Goal: Communication & Community: Answer question/provide support

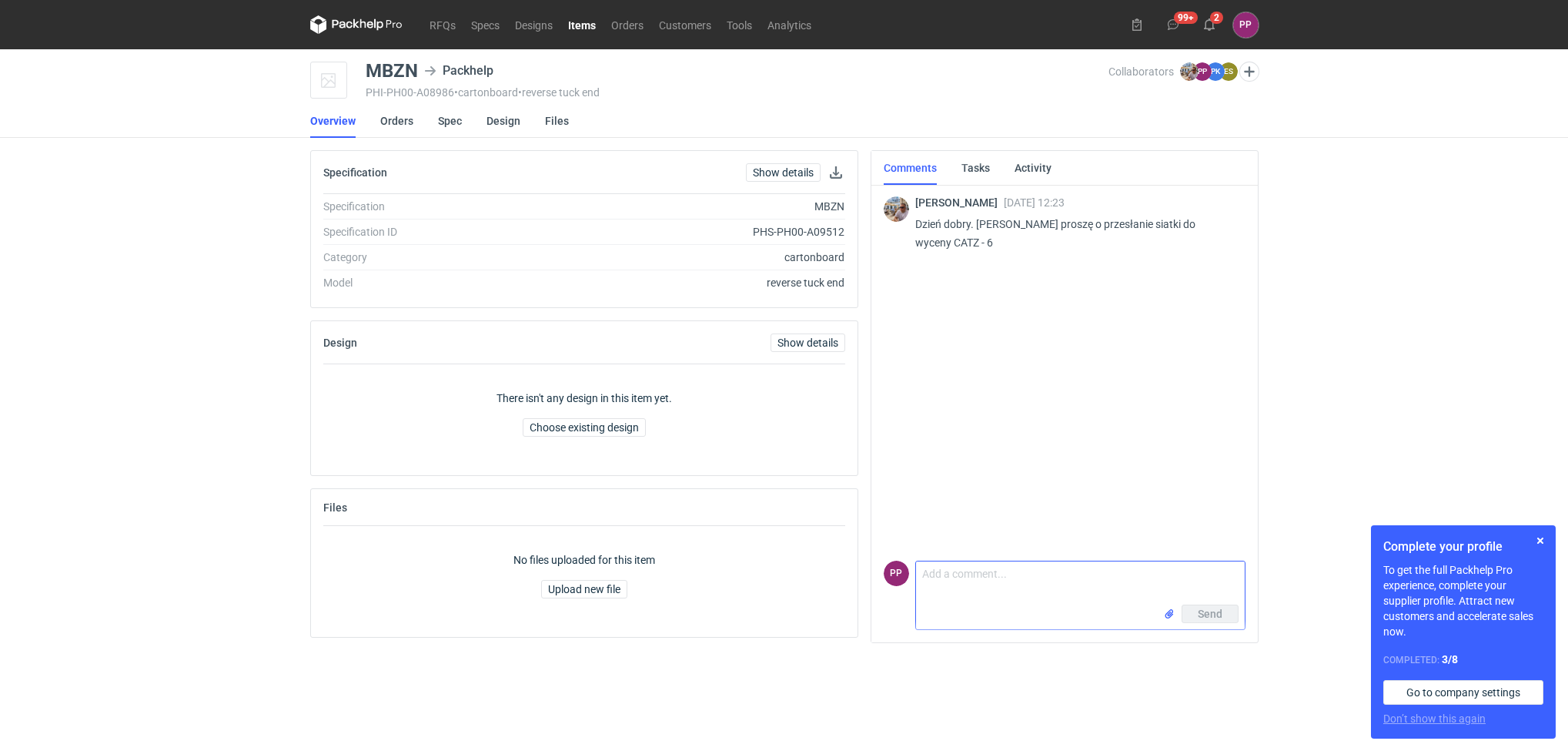
click at [979, 569] on textarea "Comment message" at bounding box center [1081, 582] width 329 height 43
type textarea "t"
click at [1166, 610] on input "file" at bounding box center [1169, 613] width 13 height 16
click at [1198, 613] on span "Send" at bounding box center [1210, 613] width 24 height 11
click at [1047, 571] on div "09537 PP CATZ v..." at bounding box center [1081, 588] width 329 height 34
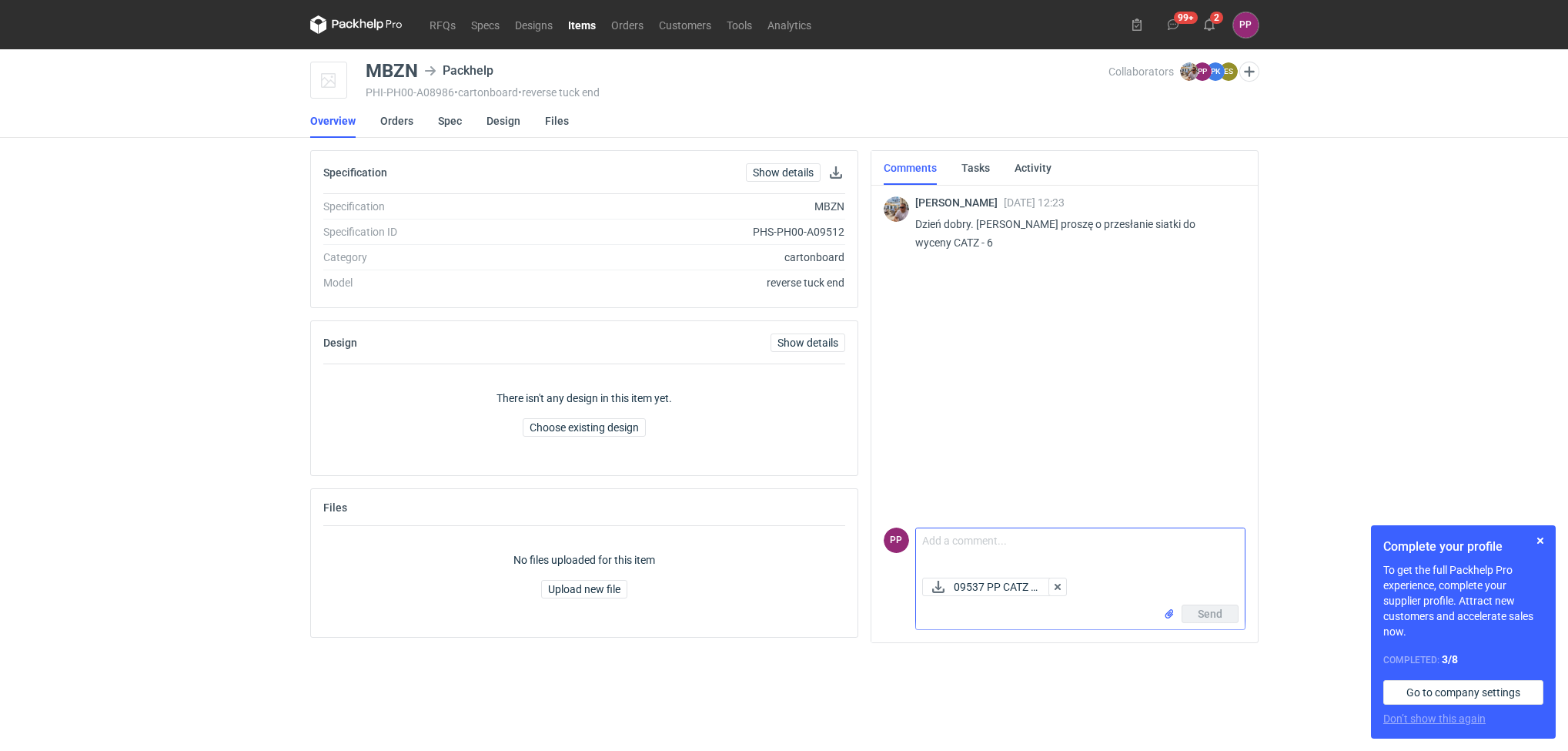
click at [1042, 553] on textarea "Comment message" at bounding box center [1081, 549] width 329 height 43
type textarea "."
click at [1203, 604] on button "Send" at bounding box center [1210, 613] width 57 height 18
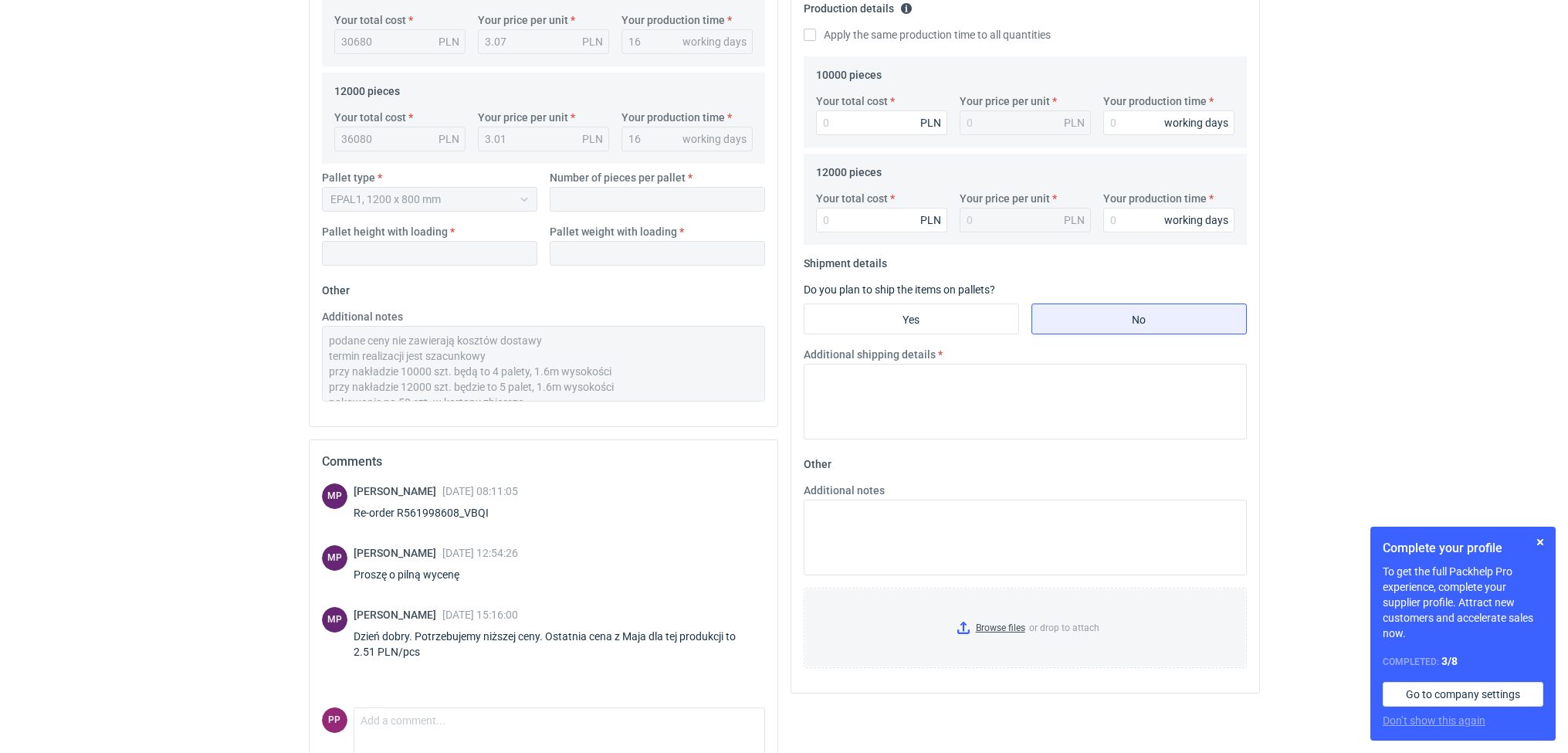
scroll to position [536, 0]
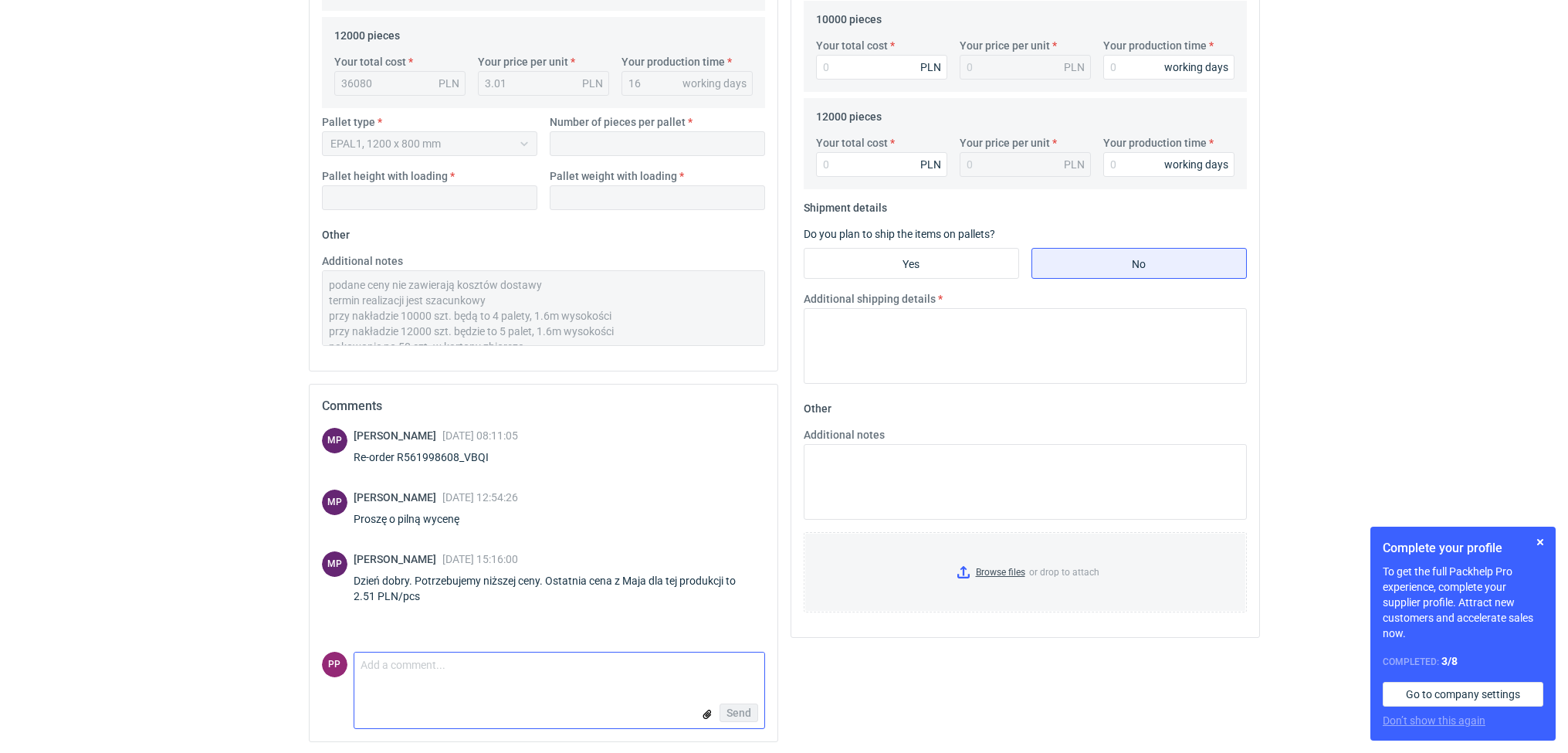
click at [466, 675] on textarea "Comment message" at bounding box center [559, 668] width 410 height 33
type textarea "n"
click at [736, 702] on div "Send" at bounding box center [559, 712] width 410 height 31
click at [638, 670] on textarea "Niestety to się nie uda, to jest poniżej naszych kosztów." at bounding box center [559, 668] width 410 height 33
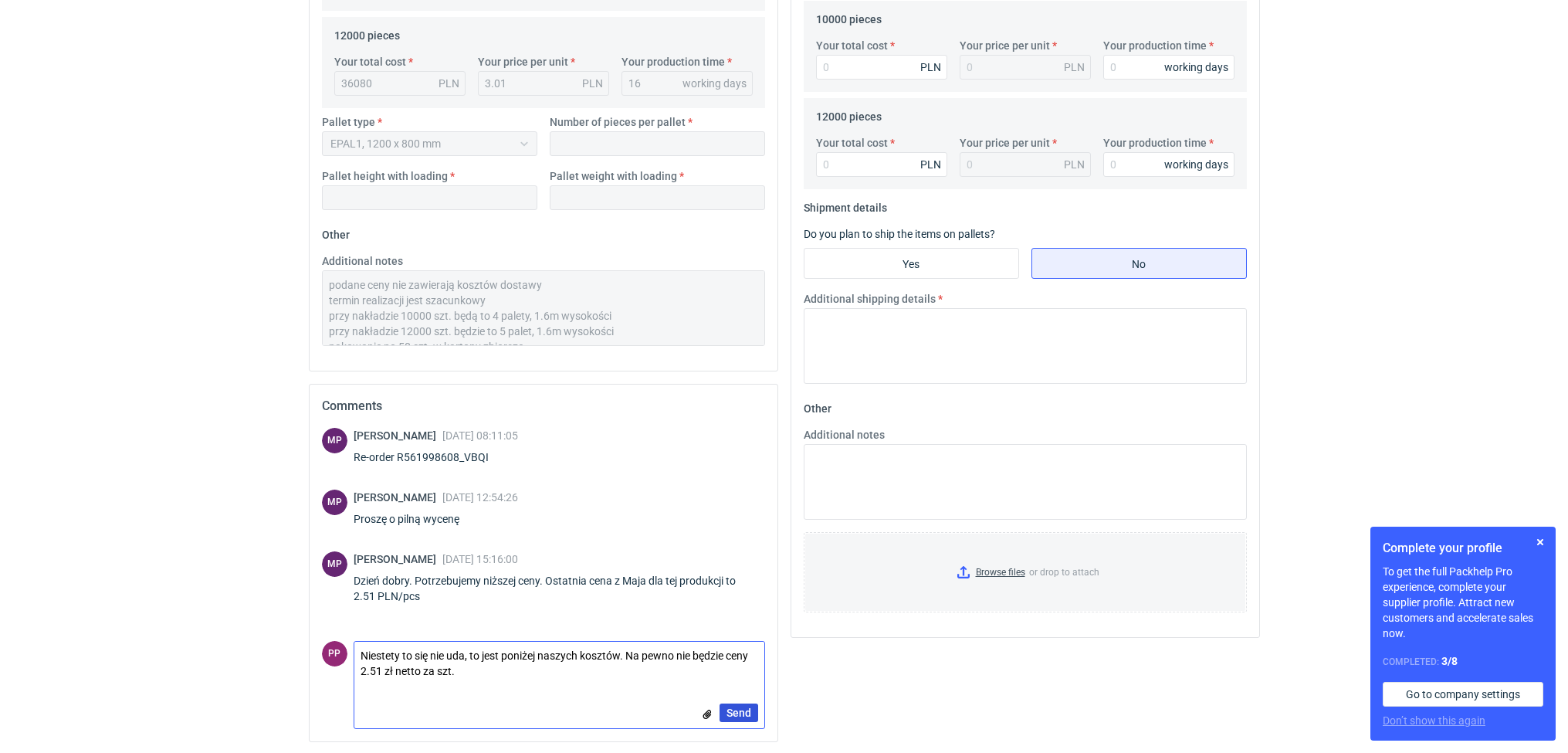
type textarea "Niestety to się nie uda, to jest poniżej naszych kosztów. Na pewno nie będzie c…"
click at [732, 713] on span "Send" at bounding box center [738, 712] width 24 height 11
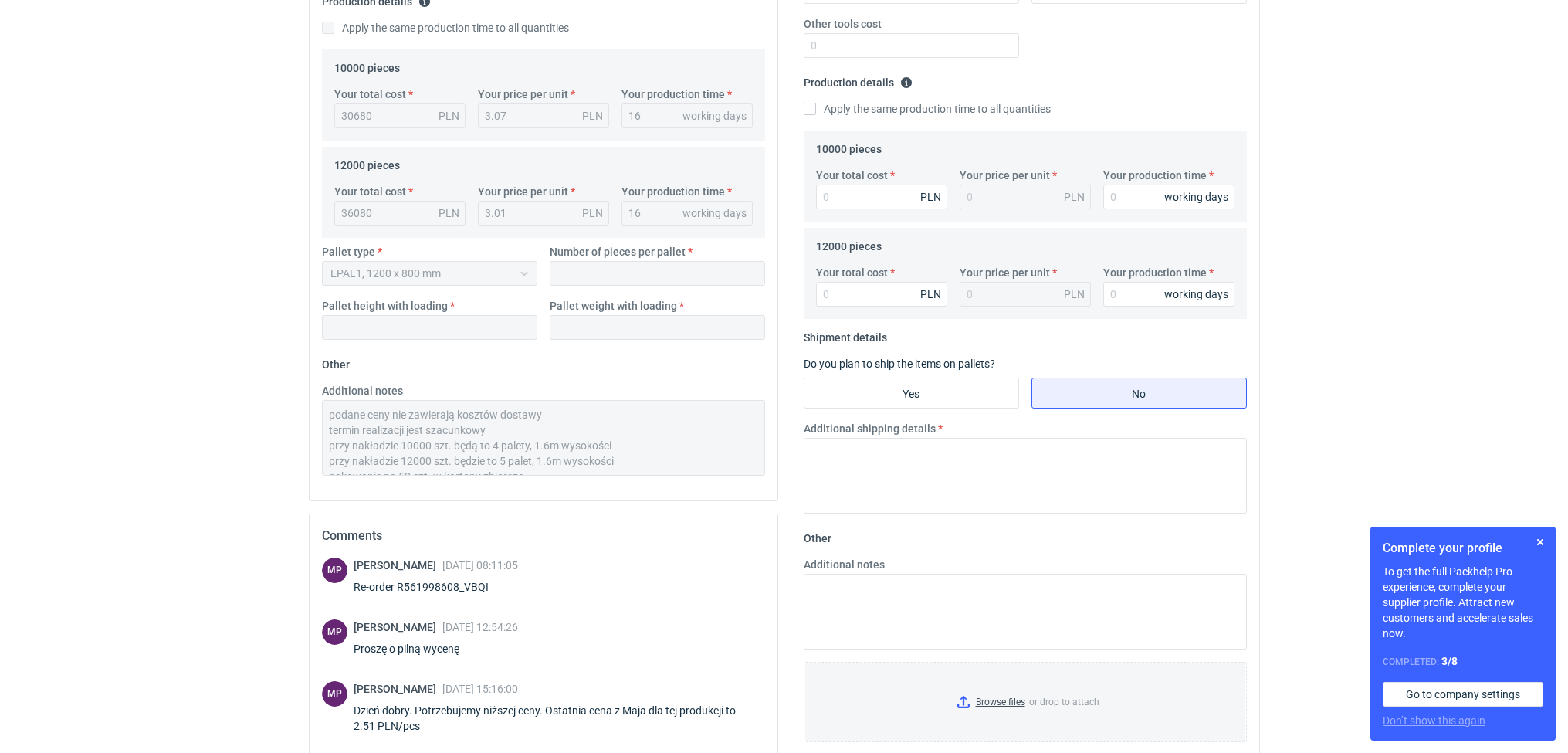
scroll to position [357, 0]
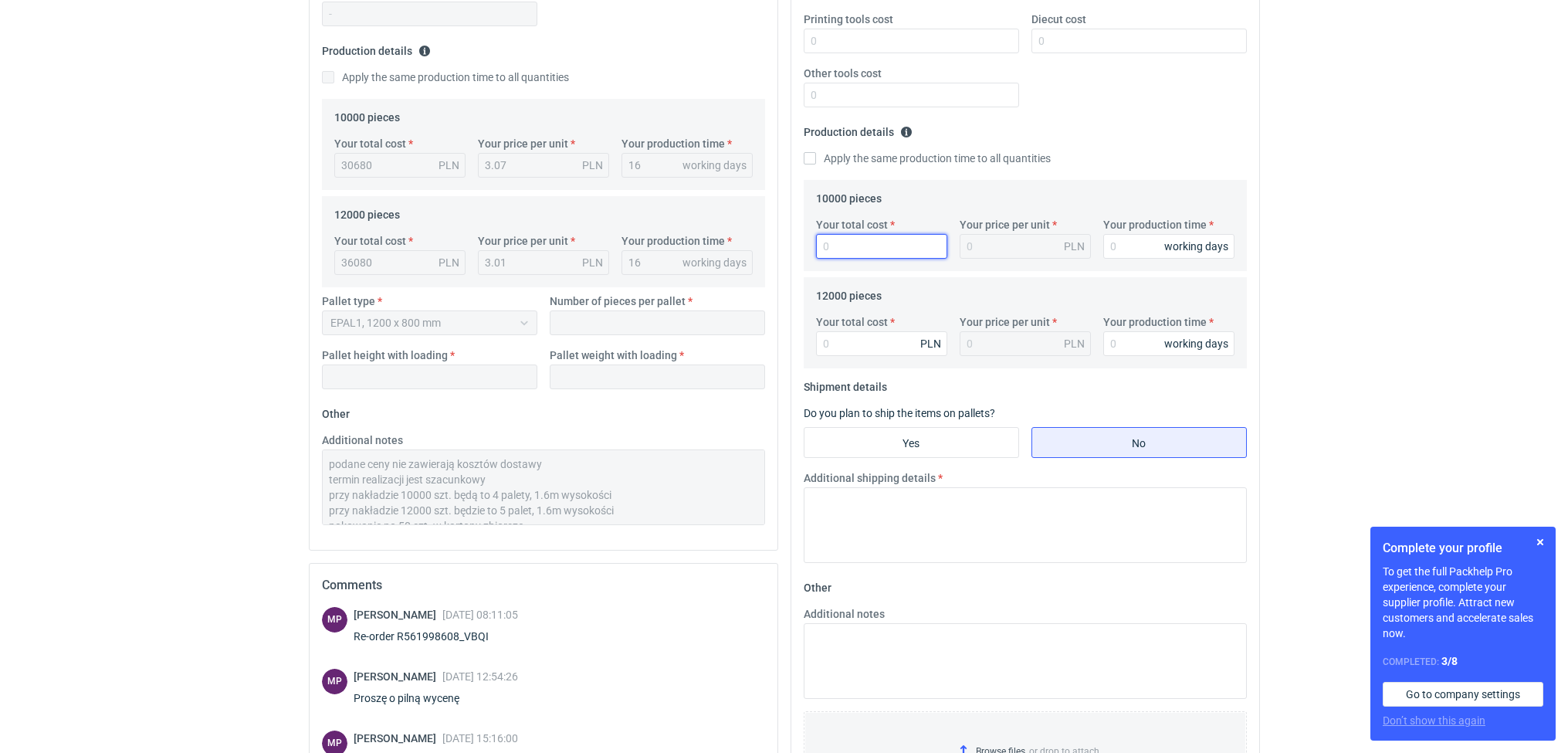
click at [887, 252] on input "Your total cost" at bounding box center [882, 246] width 131 height 24
type input "2.94"
click at [848, 343] on input "Your total cost" at bounding box center [882, 343] width 131 height 24
click at [865, 339] on input "2" at bounding box center [882, 343] width 131 height 24
type input "2.89"
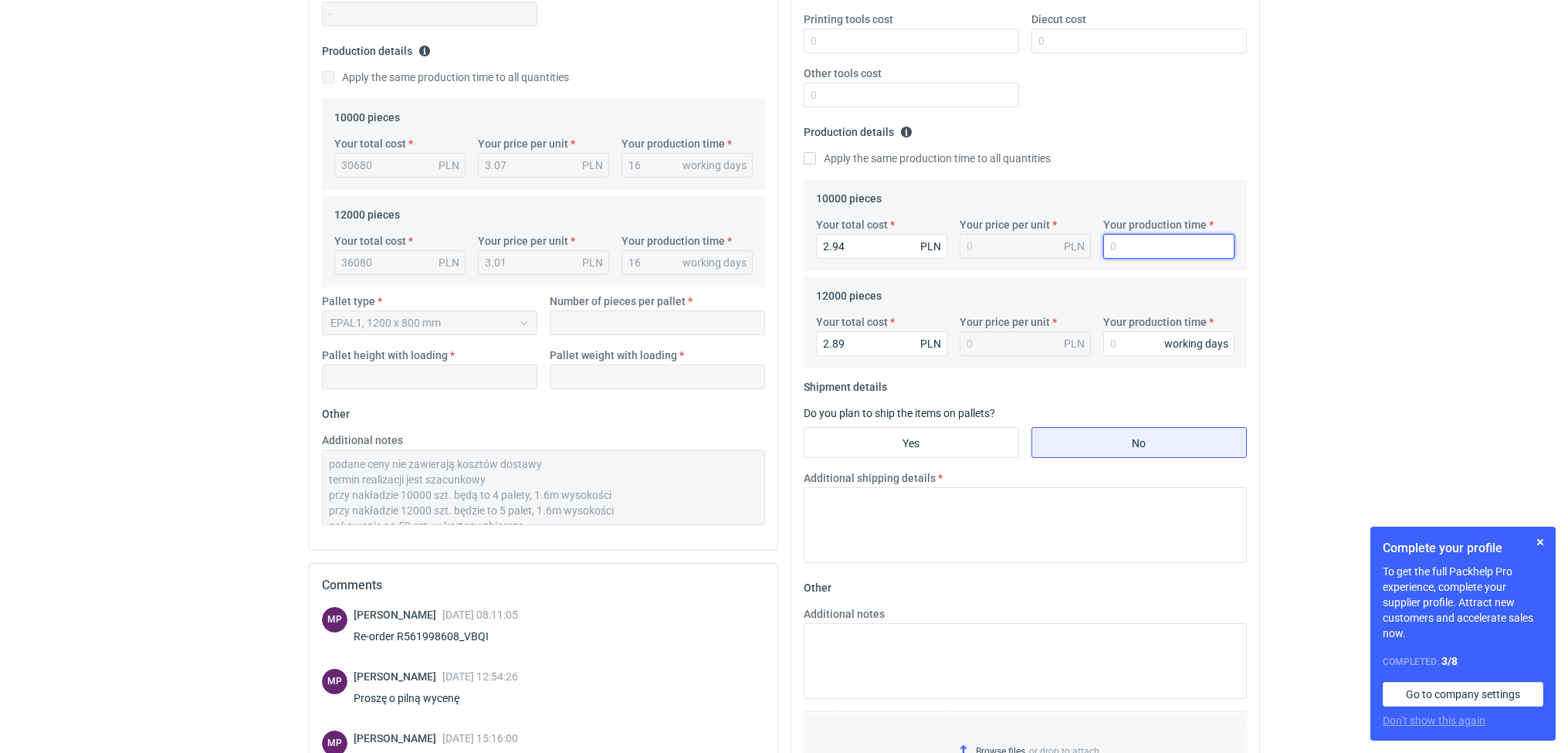
click at [1145, 243] on input "Your production time" at bounding box center [1169, 246] width 131 height 24
type input "16"
click at [1118, 354] on input "Your production time" at bounding box center [1169, 343] width 131 height 24
type input "16"
click at [953, 437] on input "Yes" at bounding box center [912, 442] width 214 height 29
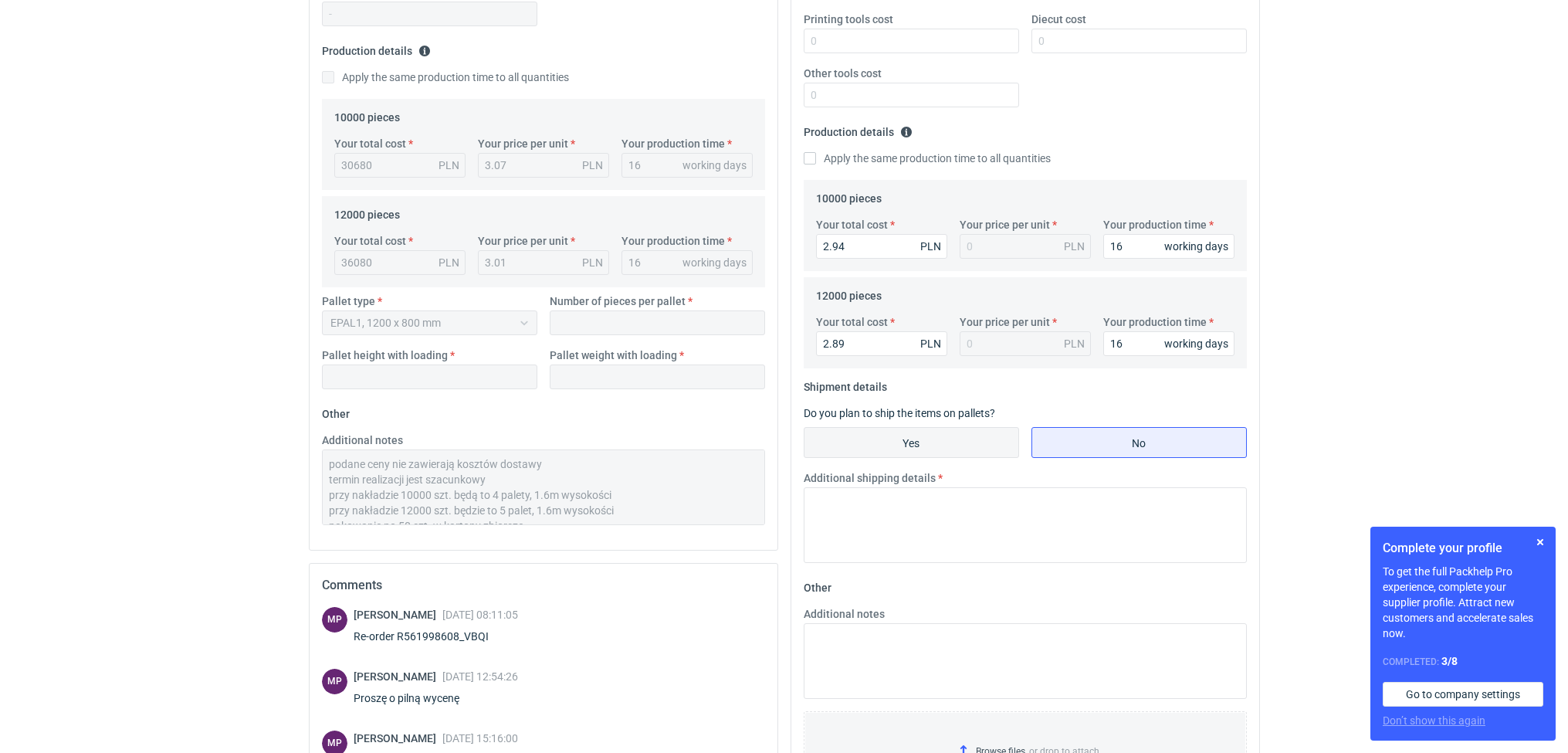
radio input "true"
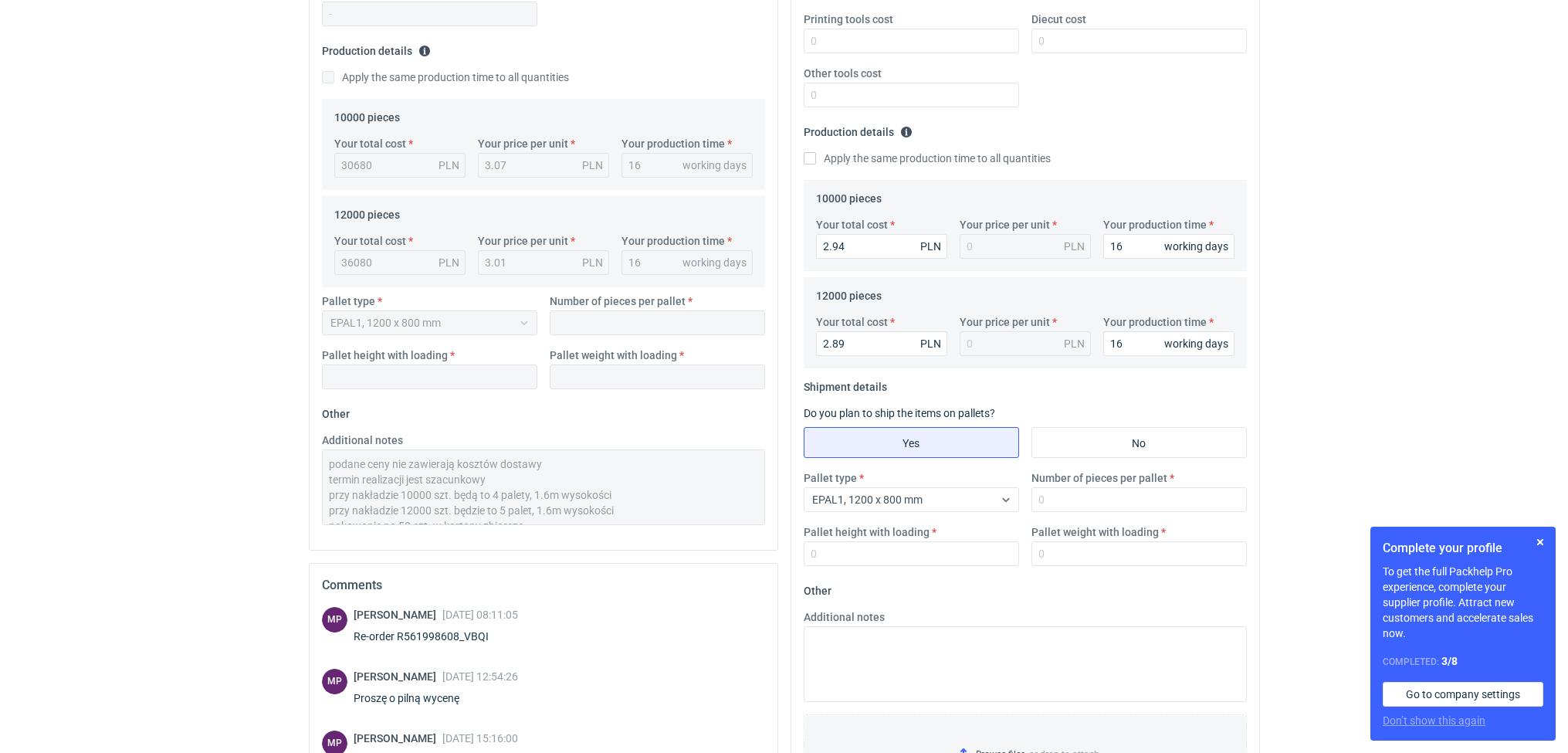
scroll to position [198, 0]
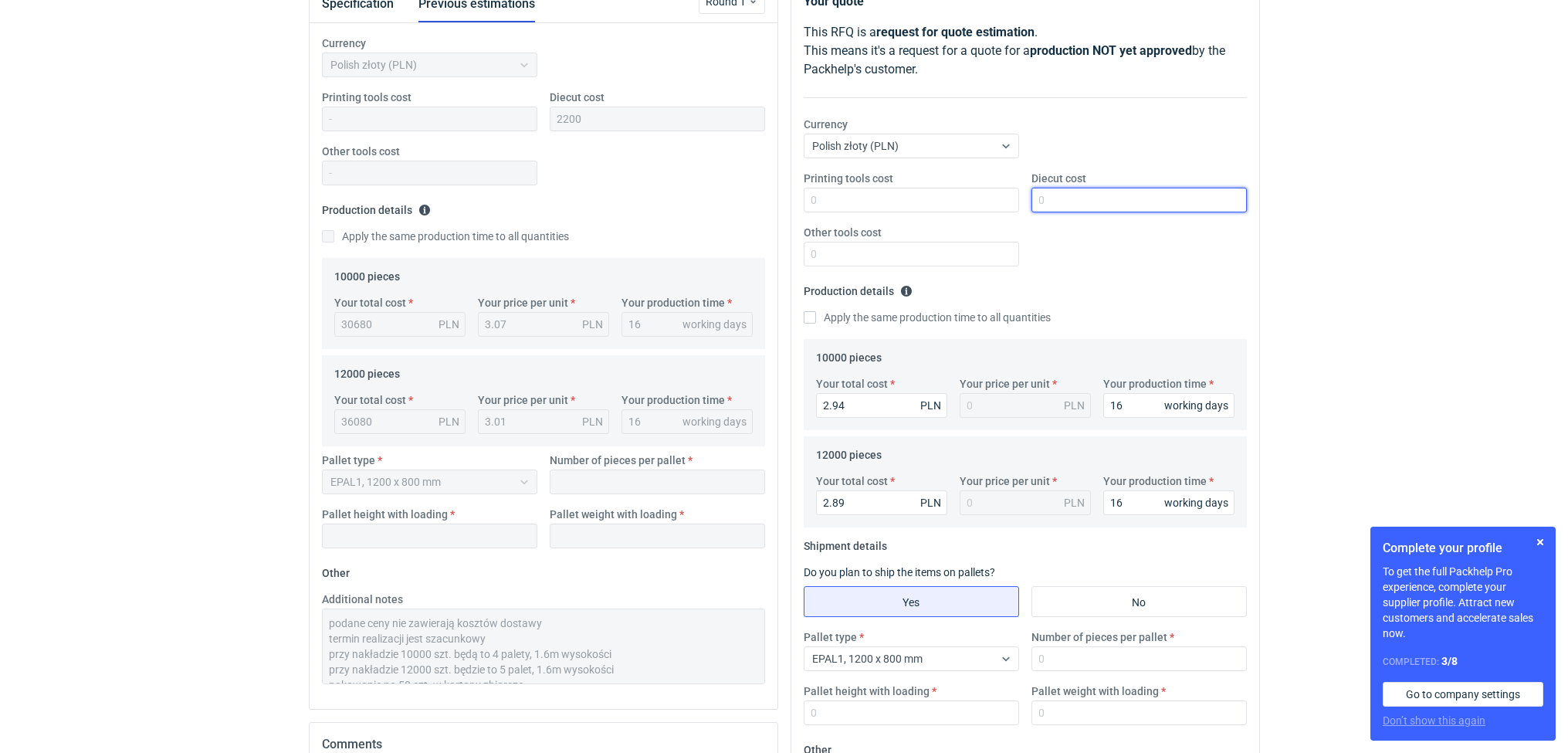
click at [1094, 207] on input "Diecut cost" at bounding box center [1140, 199] width 215 height 24
type input "2200"
click at [853, 204] on input "Printing tools cost" at bounding box center [912, 199] width 215 height 24
type input "0"
click at [827, 247] on input "Other tools cost" at bounding box center [912, 253] width 215 height 24
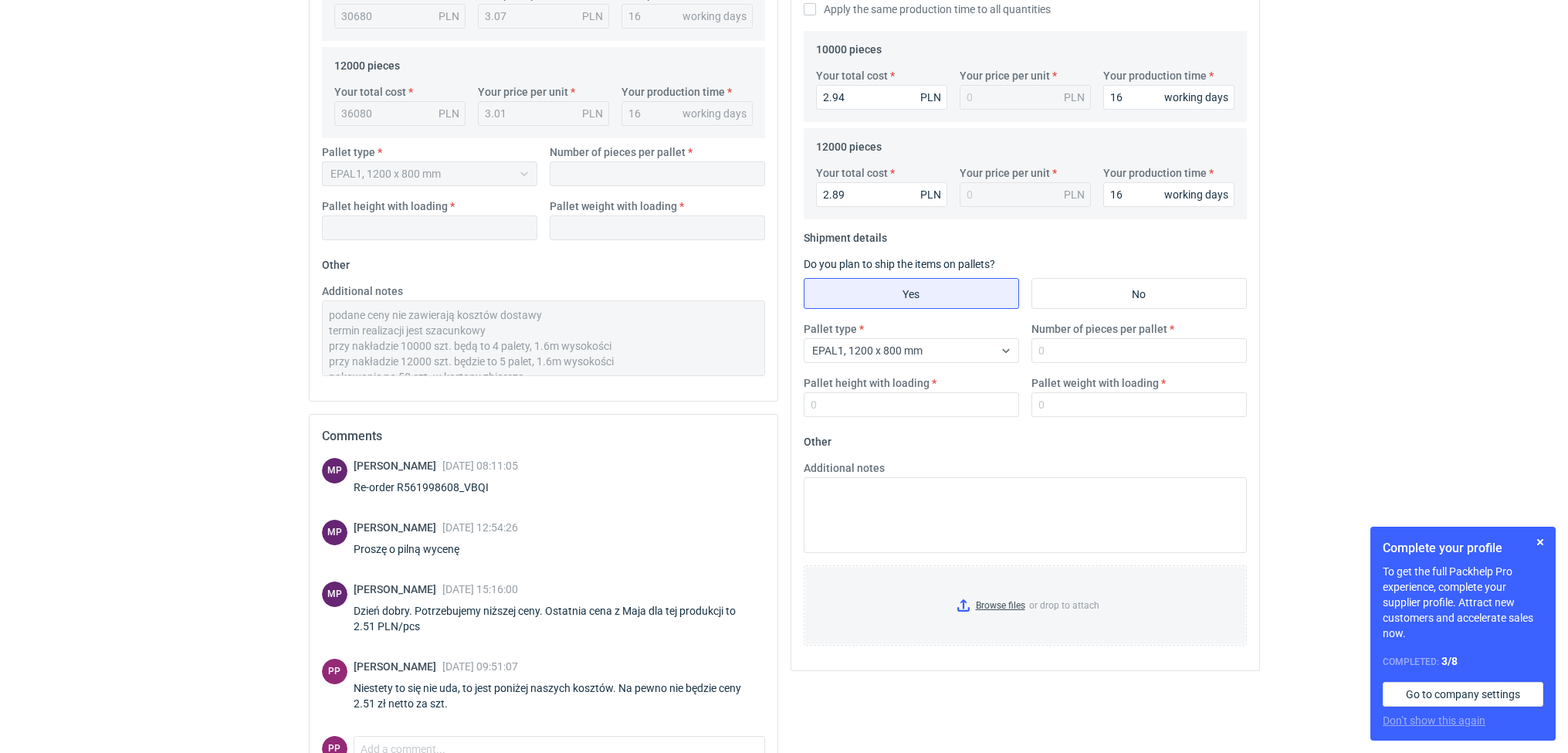
scroll to position [547, 0]
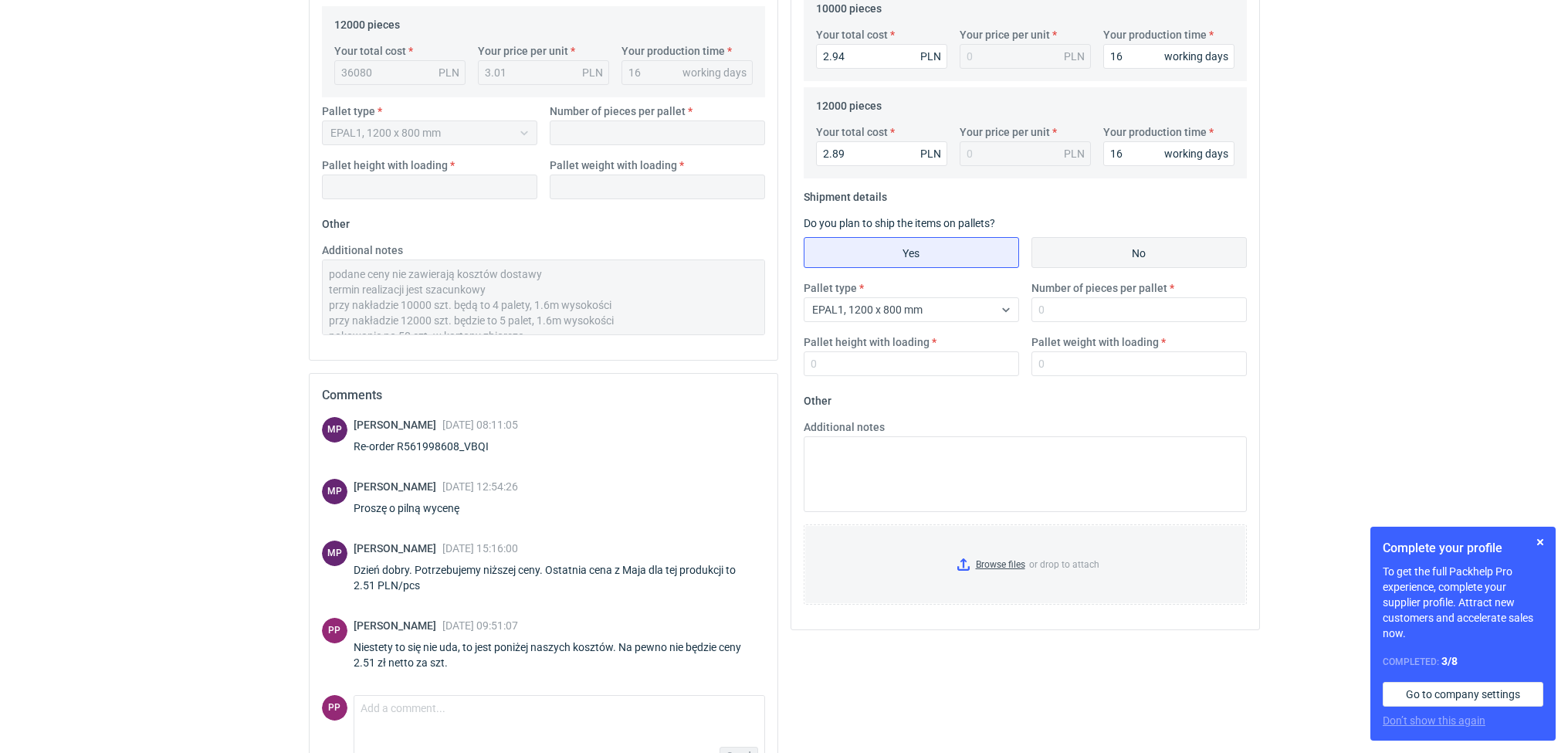
type input "0"
click at [1122, 256] on input "No" at bounding box center [1140, 252] width 214 height 29
radio input "true"
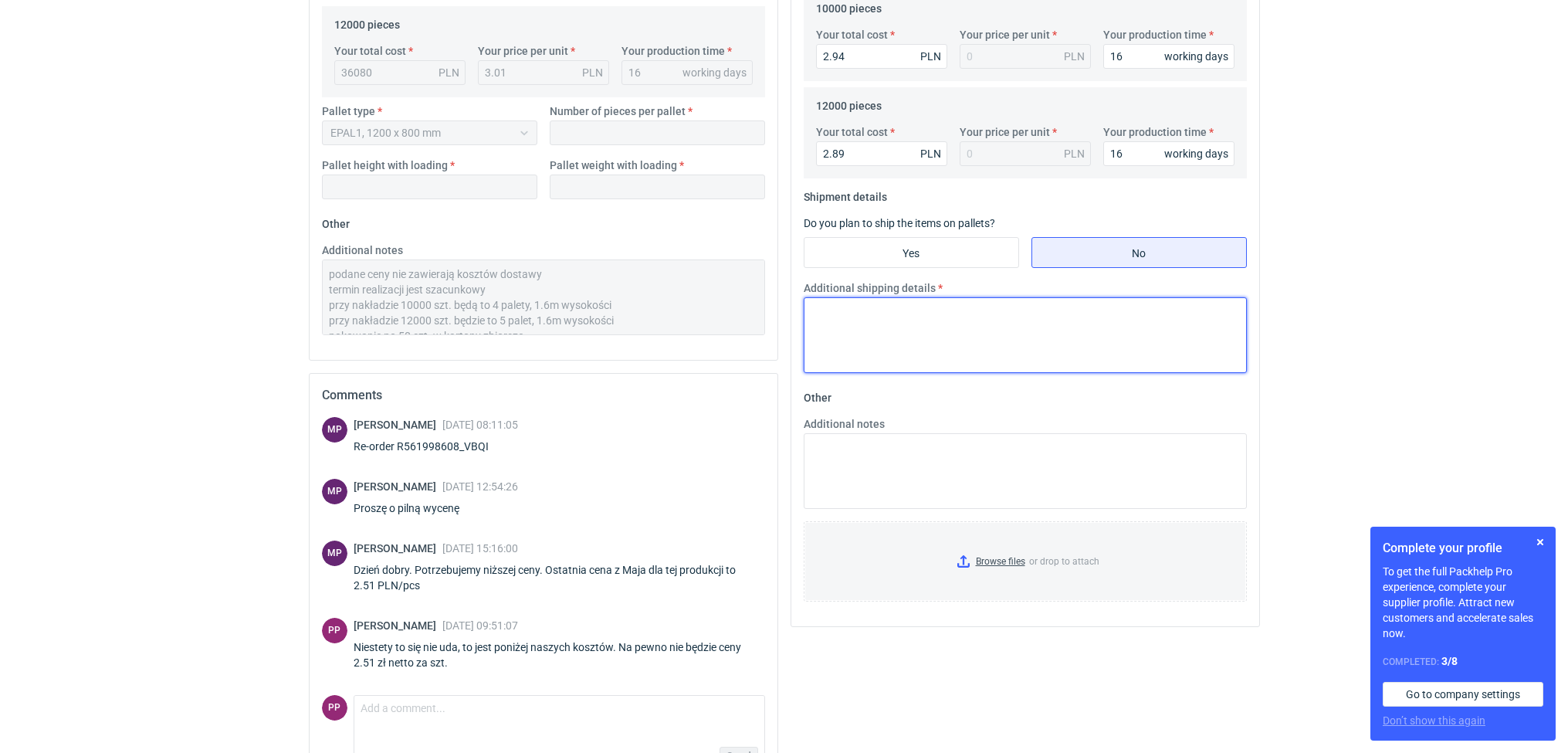
click at [904, 359] on textarea "Additional shipping details" at bounding box center [1025, 335] width 444 height 76
type textarea "dane logistyczne jak przy pierwszej wycenie"
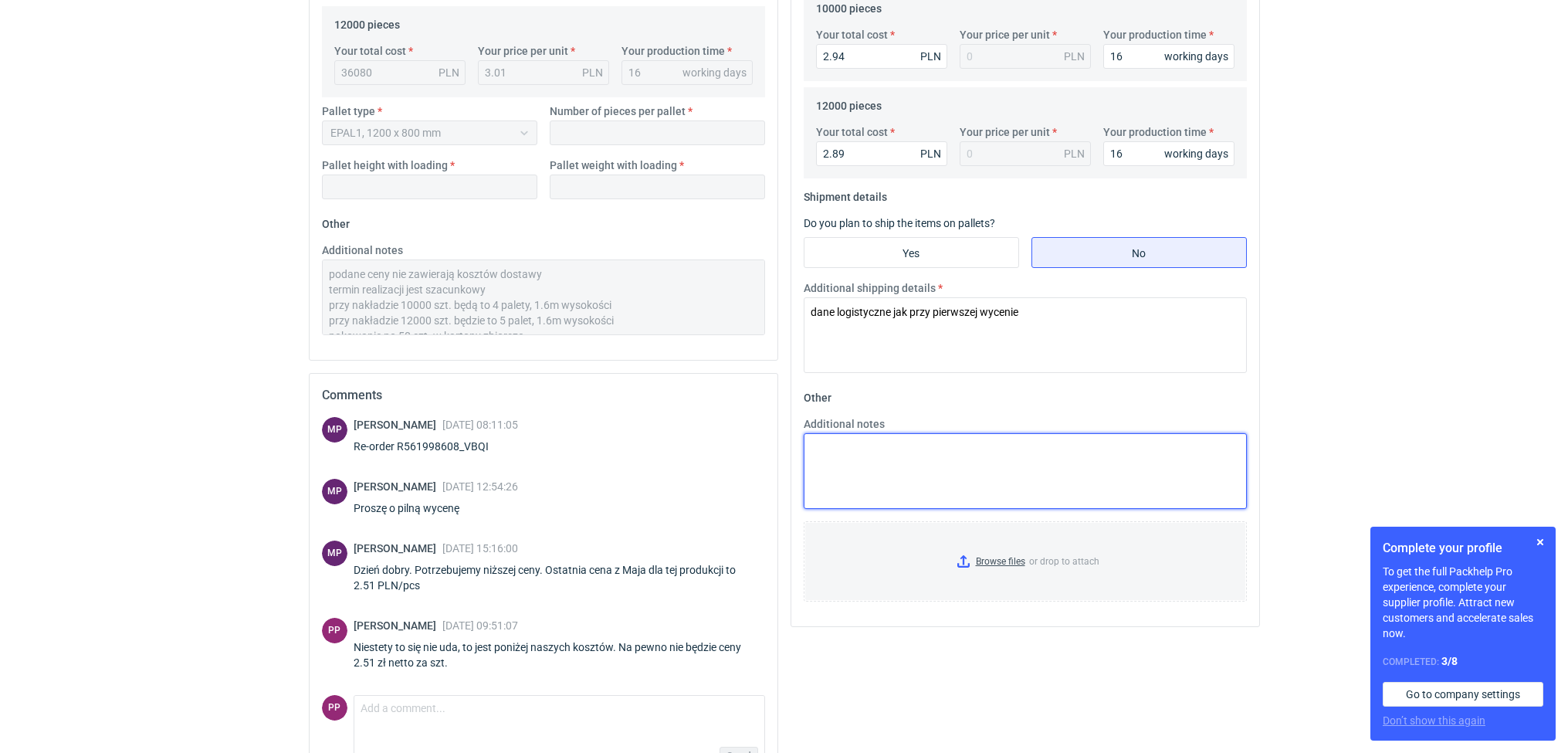
click at [876, 473] on textarea "Additional notes" at bounding box center [1025, 471] width 444 height 76
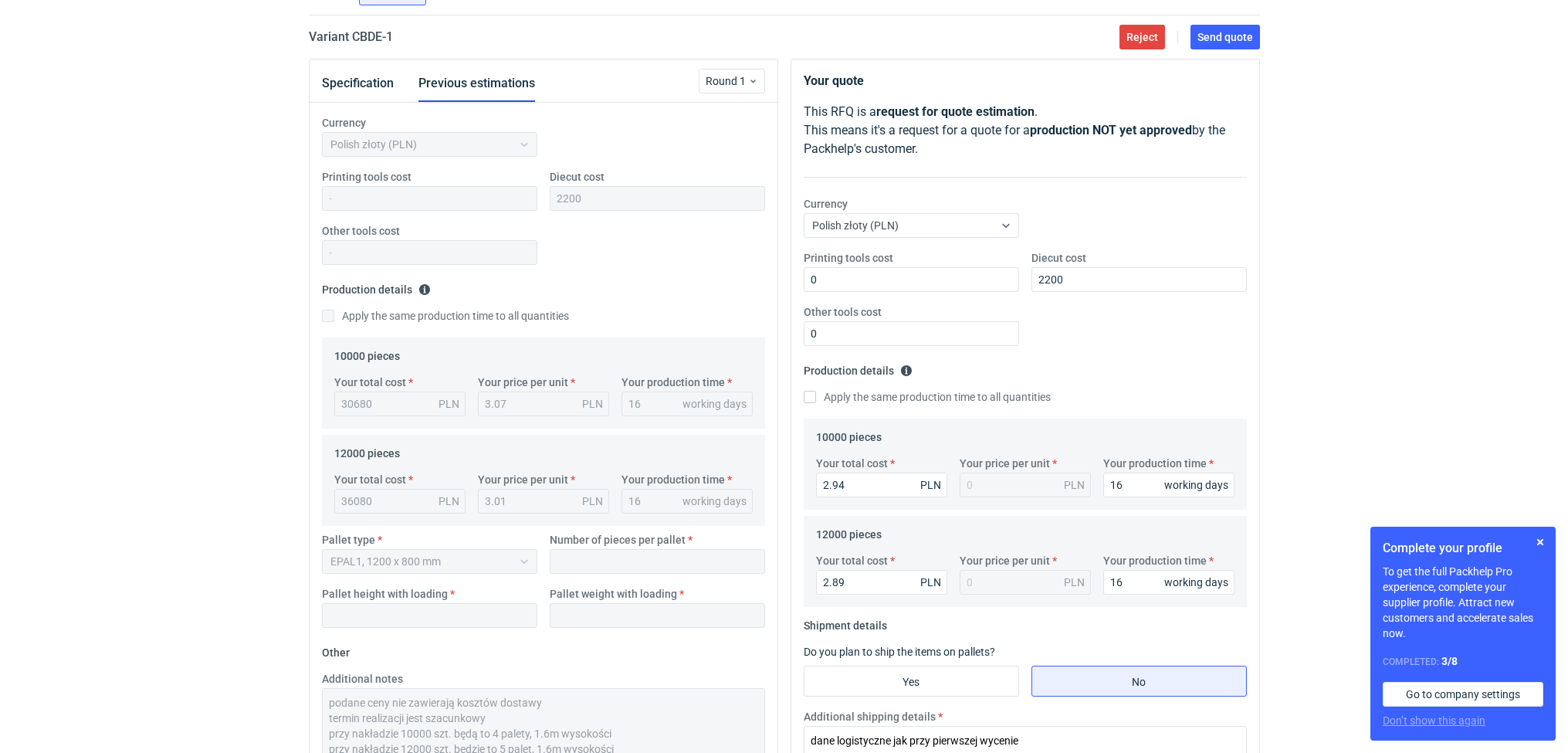
scroll to position [112, 0]
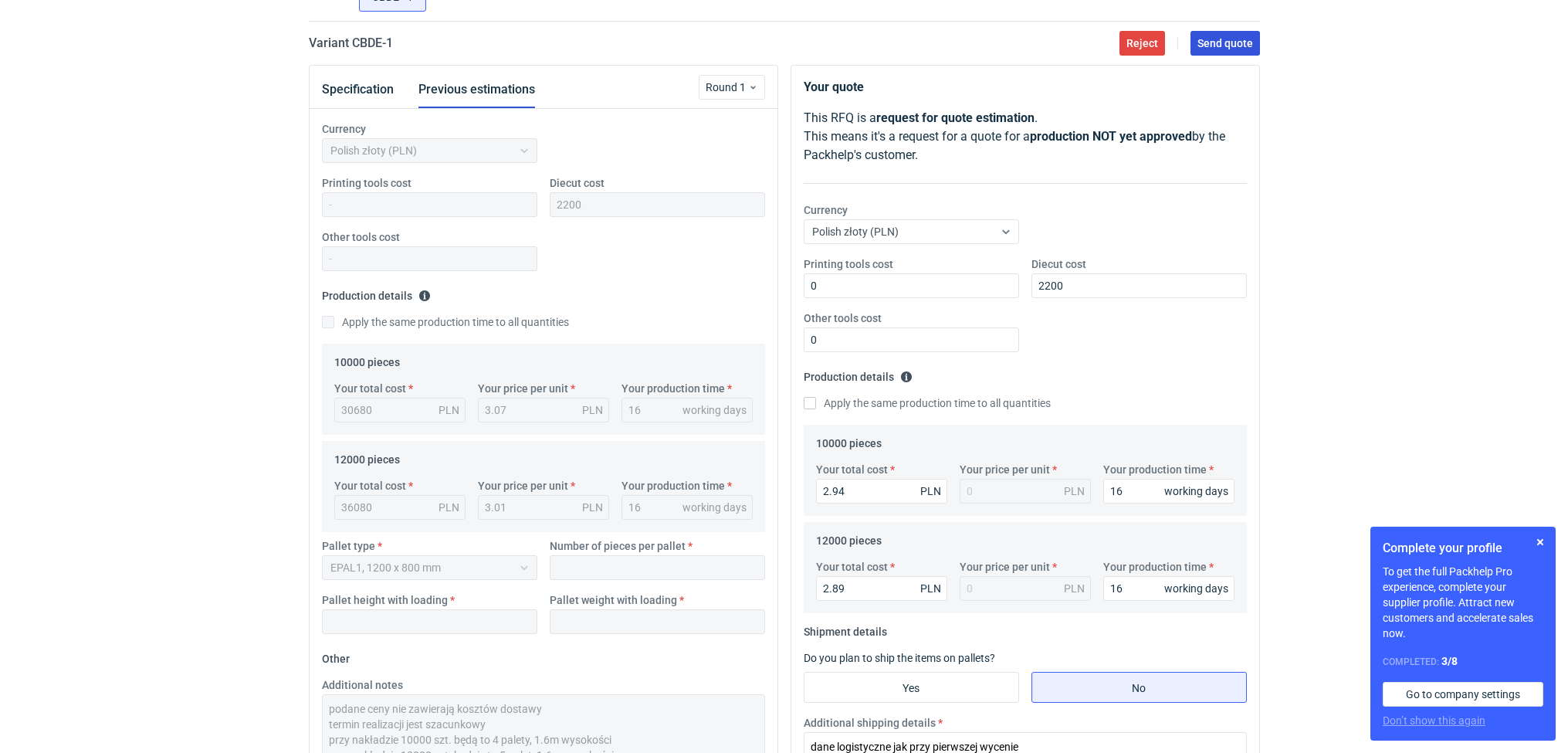
type textarea "dane logistyczne jak przy pierwszej wycenie"
click at [1238, 44] on span "Send quote" at bounding box center [1225, 43] width 56 height 11
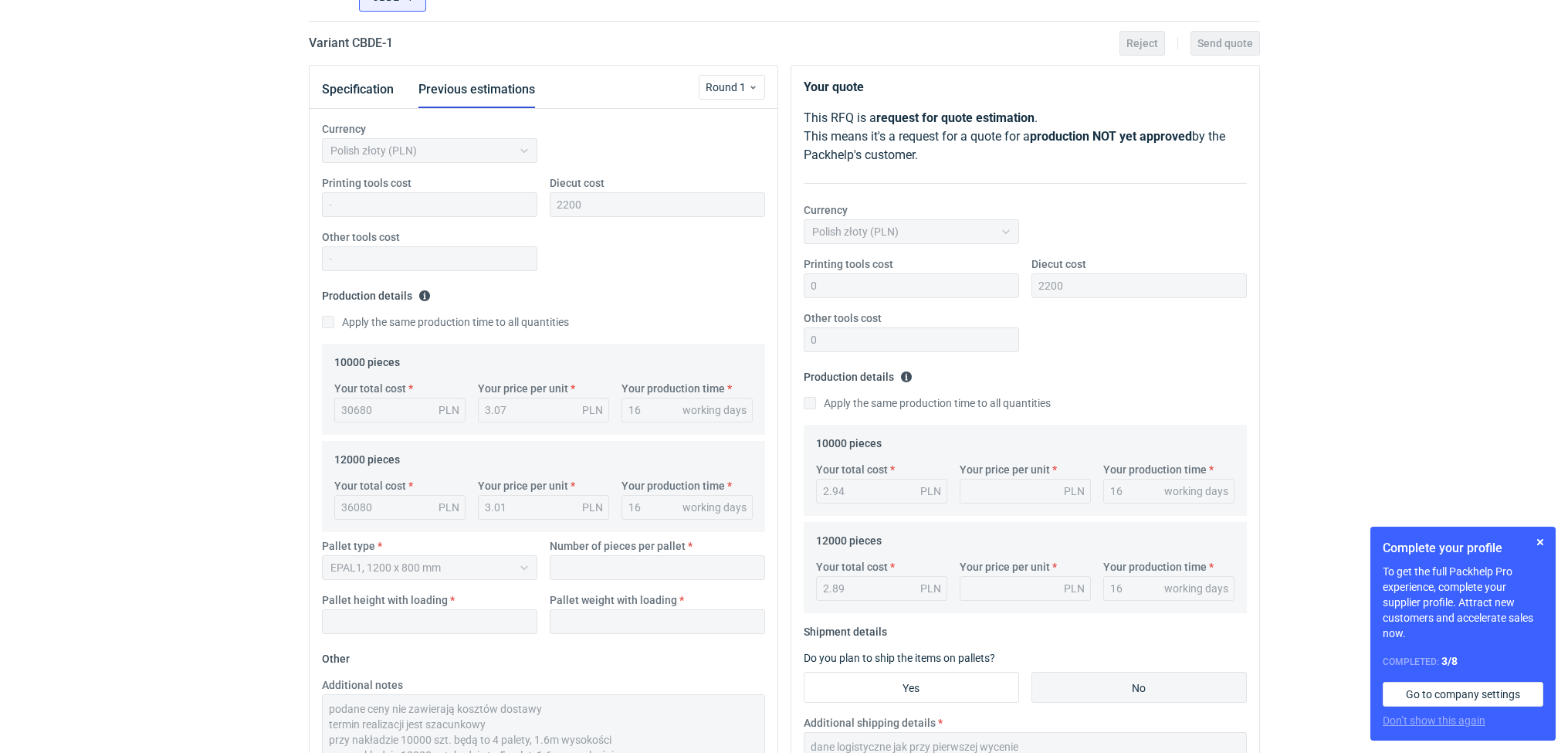
scroll to position [0, 0]
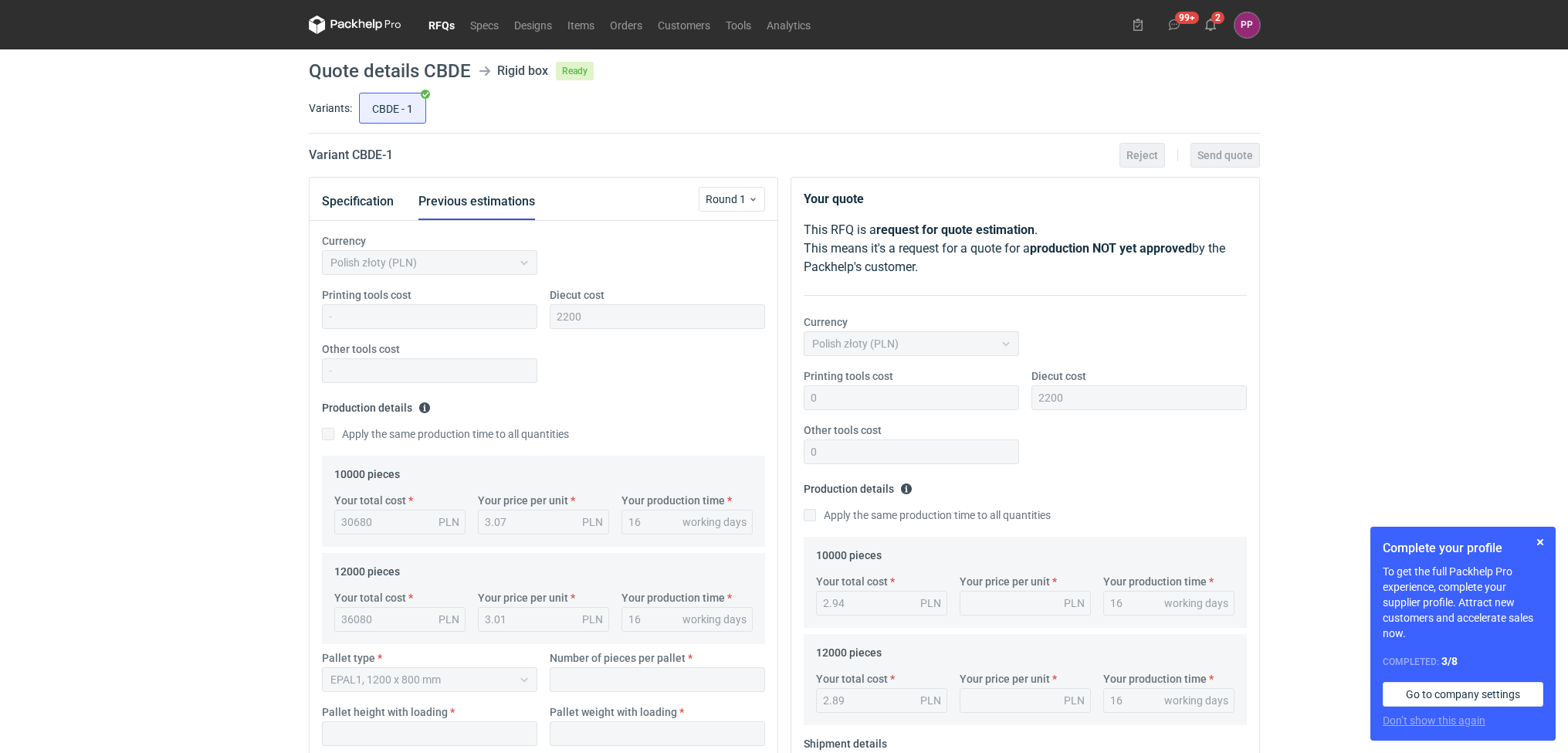
click at [439, 17] on link "RFQs" at bounding box center [442, 24] width 42 height 19
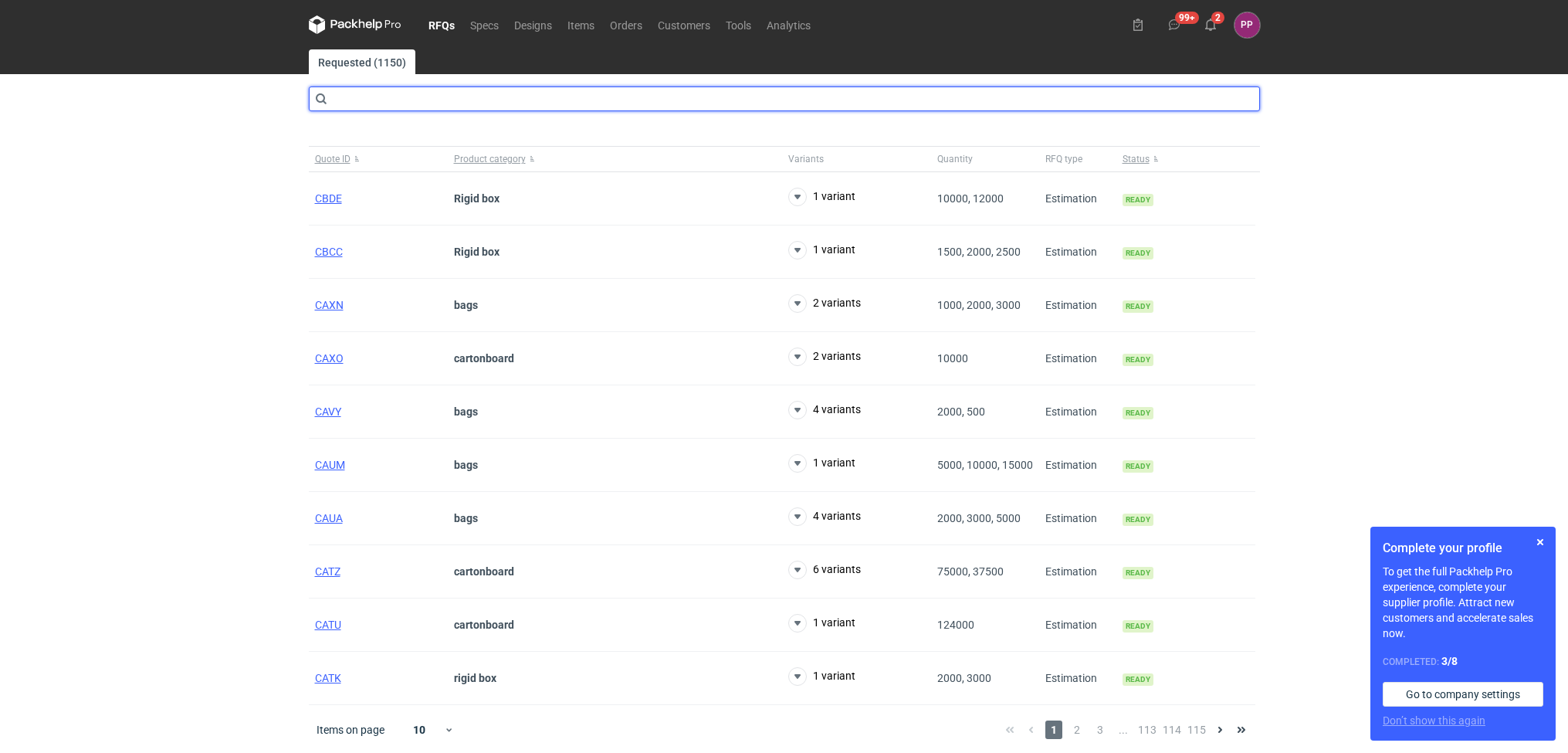
click at [359, 96] on input "text" at bounding box center [784, 98] width 951 height 24
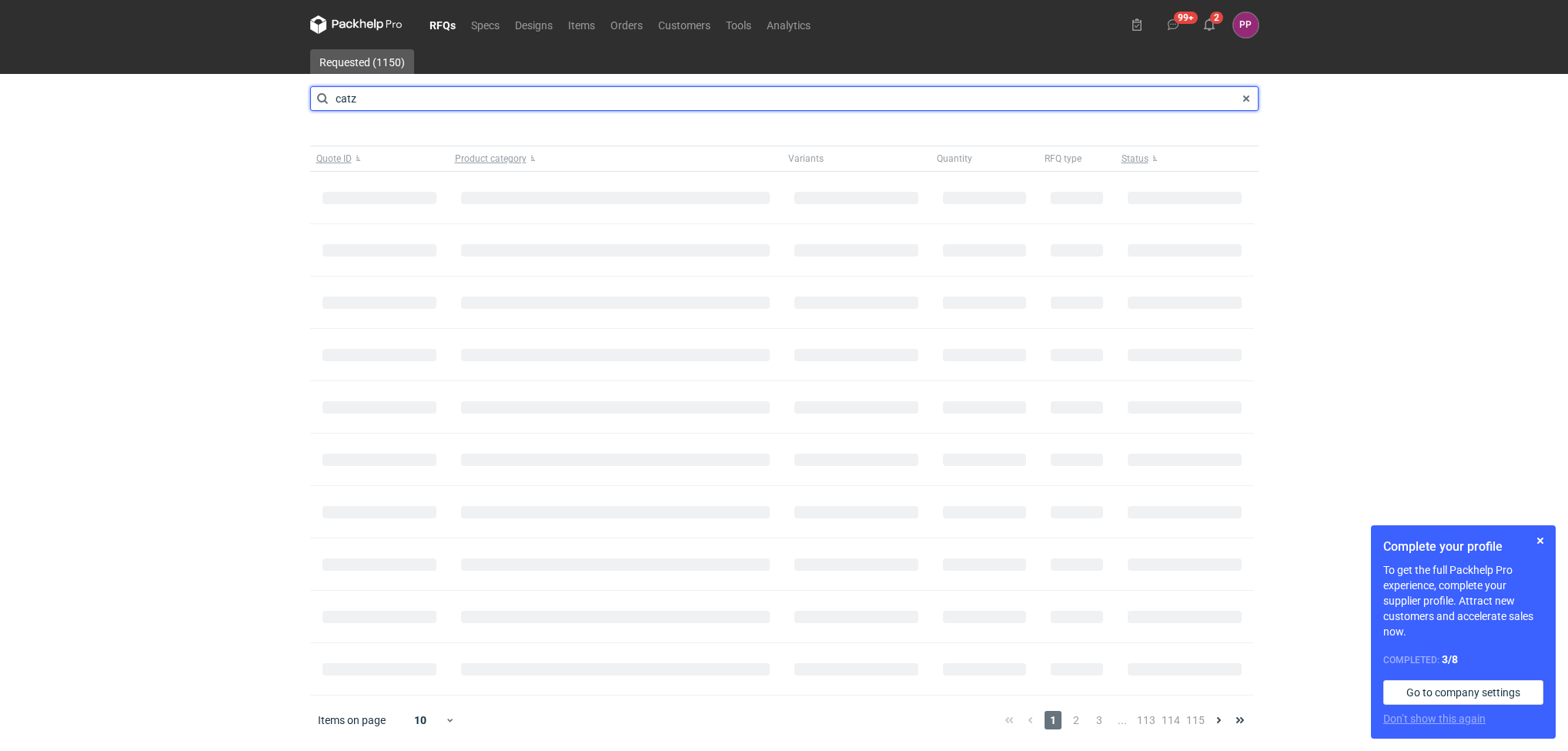
type input "catz"
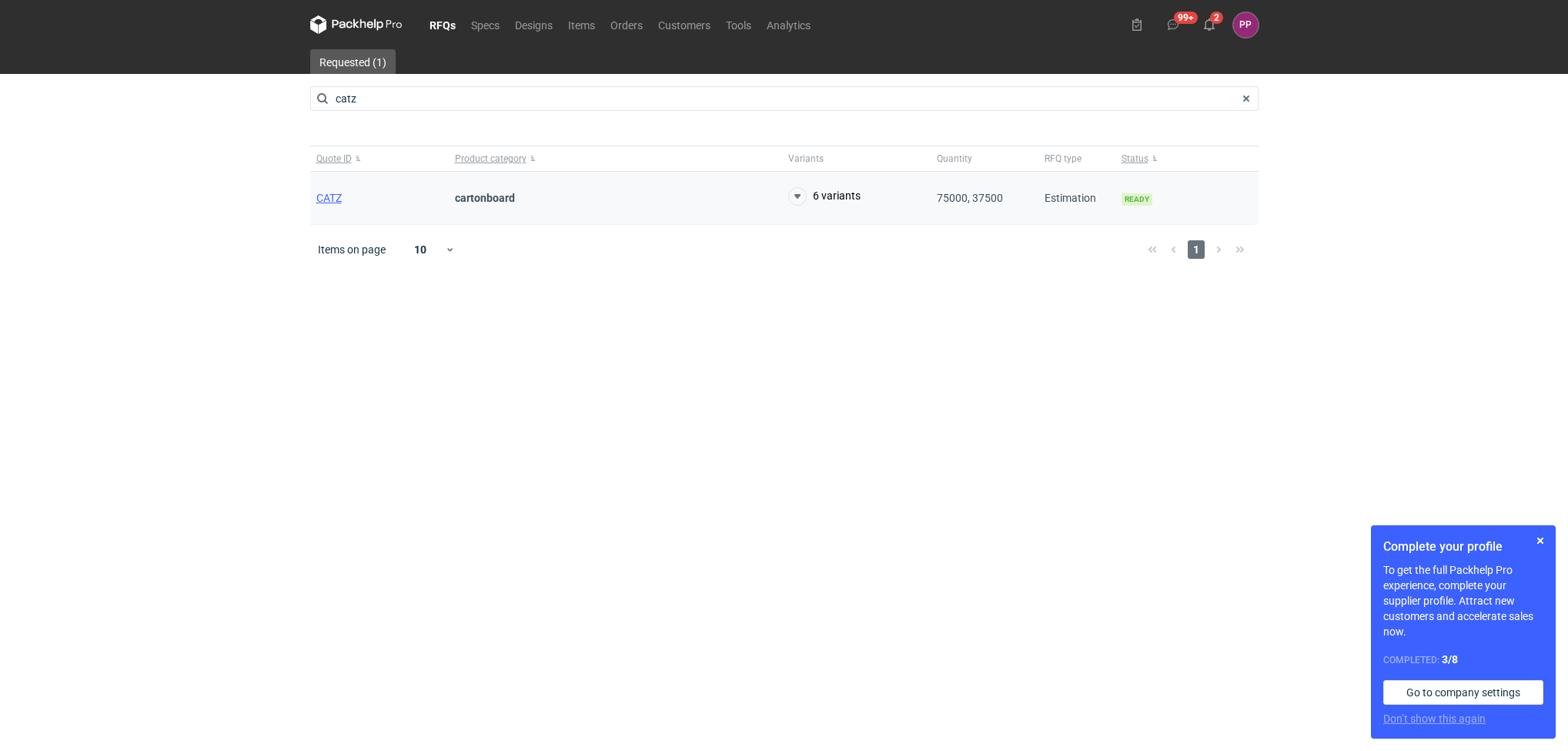
click at [332, 185] on div "CATZ" at bounding box center [379, 198] width 138 height 53
click at [328, 194] on div "CATZ" at bounding box center [379, 198] width 138 height 53
click at [328, 194] on span "CATZ" at bounding box center [329, 197] width 25 height 13
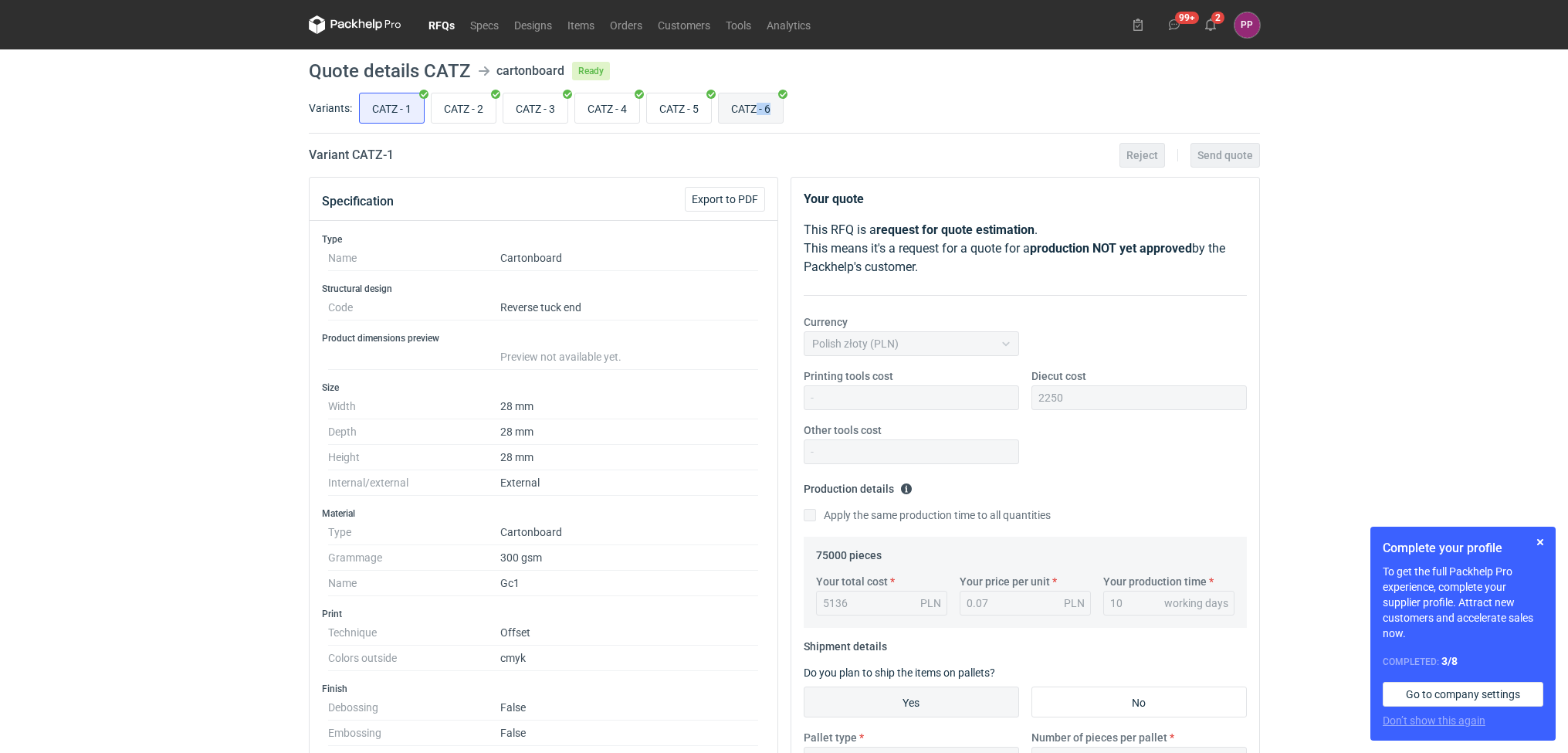
drag, startPoint x: 768, startPoint y: 89, endPoint x: 763, endPoint y: 105, distance: 16.8
click at [763, 105] on div "CATZ - 1 CATZ - 2 CATZ - 3 CATZ - 4 CATZ - 5 CATZ - 6" at bounding box center [808, 108] width 904 height 37
click at [763, 105] on input "CATZ - 6" at bounding box center [751, 108] width 64 height 29
radio input "true"
click at [763, 105] on input "CATZ - 6" at bounding box center [751, 108] width 64 height 29
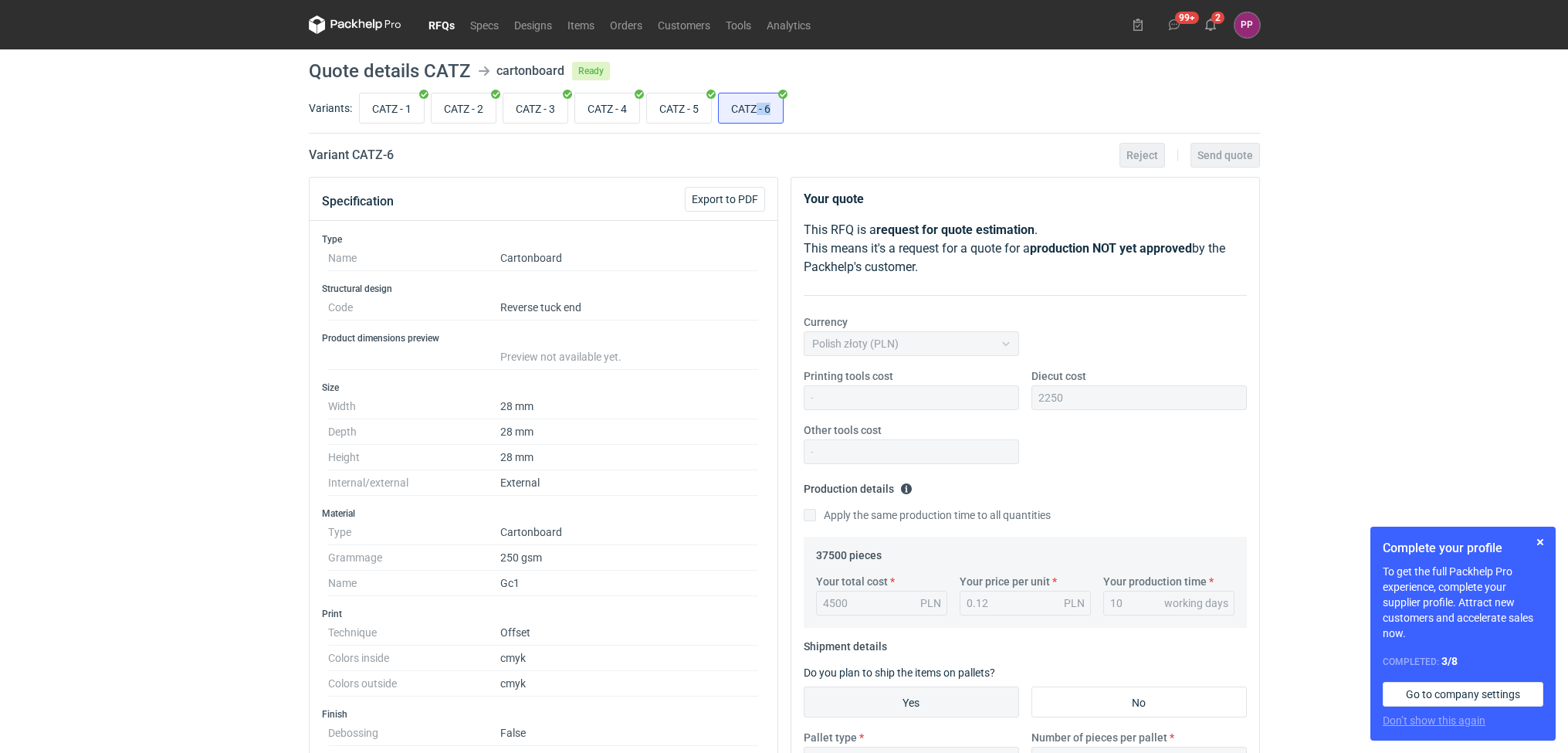
click at [1455, 135] on div "RFQs Specs Designs Items Orders Customers Tools Analytics 99+ 2 PP Paulina Pand…" at bounding box center [784, 376] width 1568 height 753
